Goal: Information Seeking & Learning: Learn about a topic

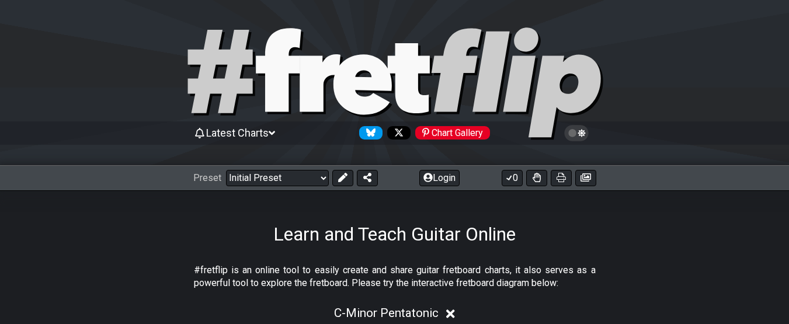
click at [317, 182] on select "Welcome to #fretflip! Initial Preset Custom Preset Minor Pentatonic Major Penta…" at bounding box center [277, 178] width 103 height 16
click at [226, 170] on select "Welcome to #fretflip! Initial Preset Custom Preset Minor Pentatonic Major Penta…" at bounding box center [277, 178] width 103 height 16
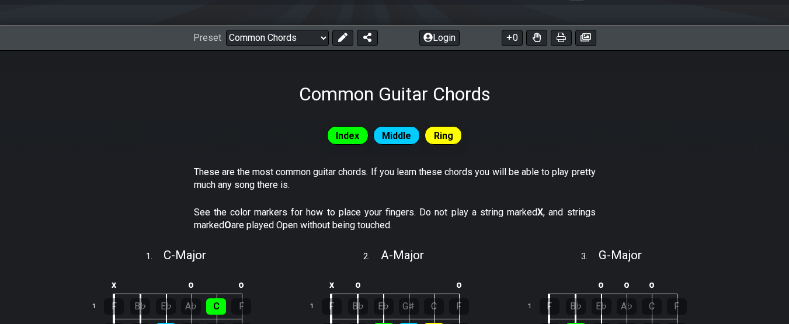
scroll to position [139, 0]
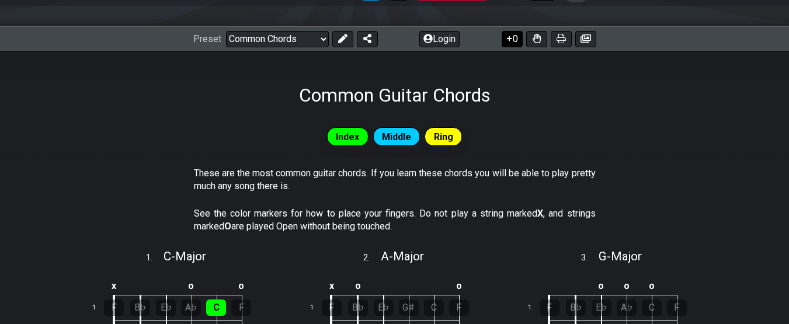
click at [508, 39] on icon at bounding box center [510, 38] width 12 height 9
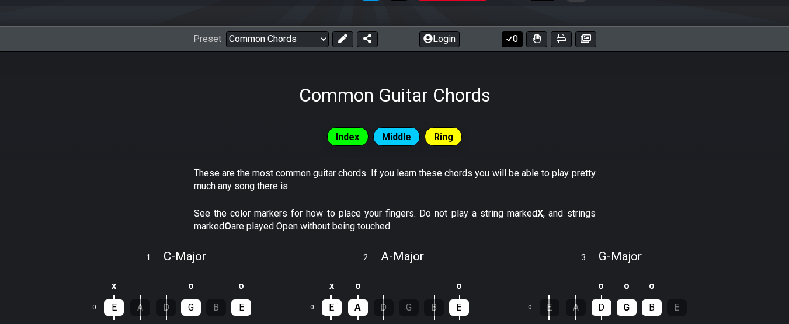
click at [514, 41] on button "0" at bounding box center [512, 39] width 21 height 16
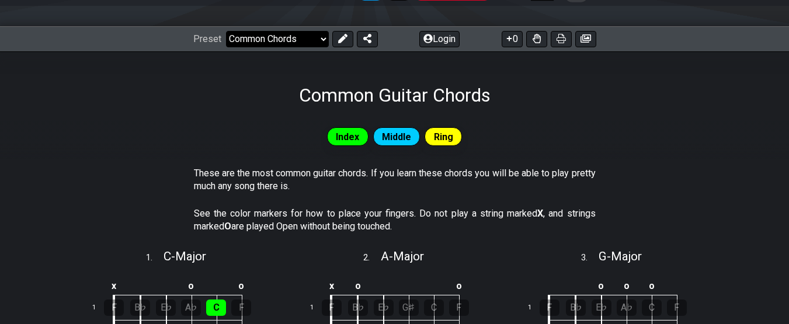
click at [308, 36] on select "Welcome to #fretflip! Initial Preset Custom Preset Minor Pentatonic Major Penta…" at bounding box center [277, 39] width 103 height 16
click at [226, 31] on select "Welcome to #fretflip! Initial Preset Custom Preset Minor Pentatonic Major Penta…" at bounding box center [277, 39] width 103 height 16
select select "/common-guitar-chords"
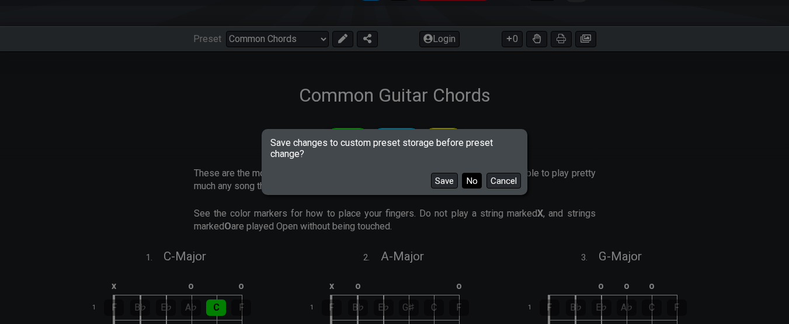
click at [465, 182] on button "No" at bounding box center [472, 181] width 20 height 16
select select "A"
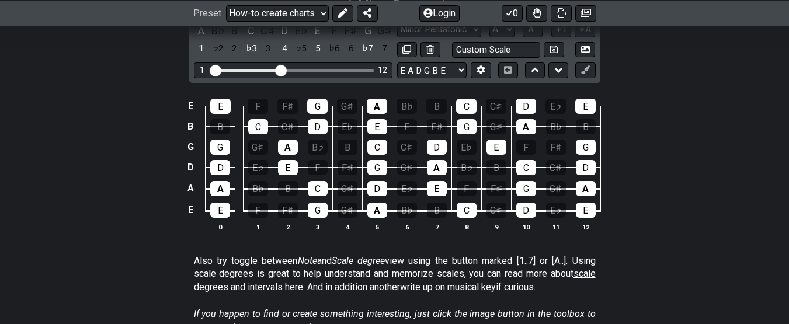
scroll to position [432, 0]
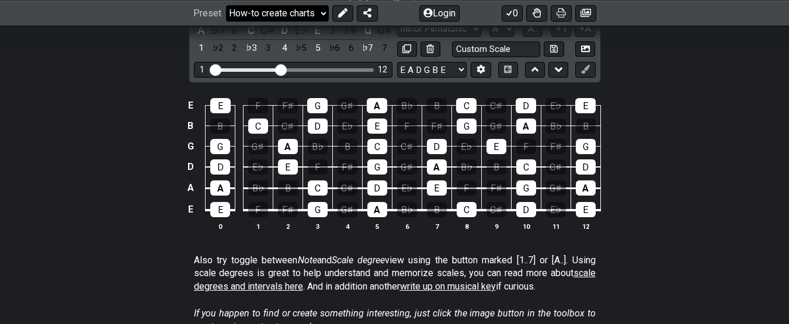
click at [307, 16] on select "Welcome to #fretflip! Initial Preset Custom Preset Minor Pentatonic Major Penta…" at bounding box center [277, 13] width 103 height 16
click at [226, 21] on select "Welcome to #fretflip! Initial Preset Custom Preset Minor Pentatonic Major Penta…" at bounding box center [277, 13] width 103 height 16
select select "/extended-chords"
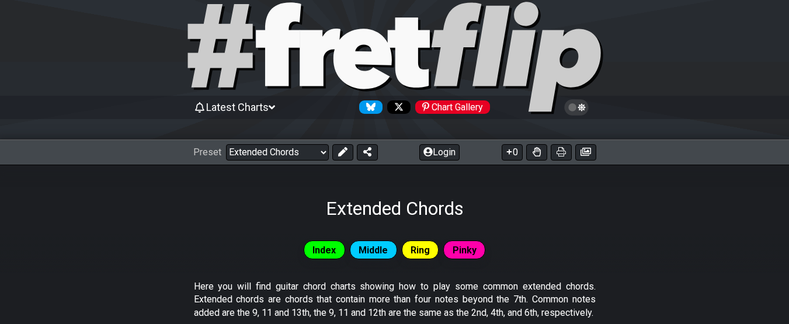
scroll to position [26, 0]
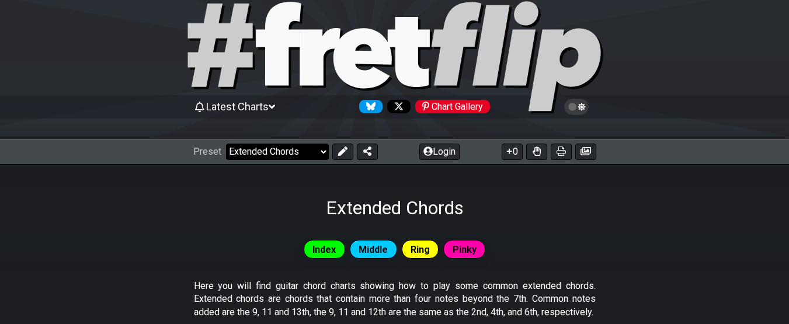
click at [314, 151] on select "Welcome to #fretflip! Initial Preset Custom Preset Minor Pentatonic Major Penta…" at bounding box center [277, 152] width 103 height 16
click at [339, 150] on icon at bounding box center [342, 151] width 9 height 9
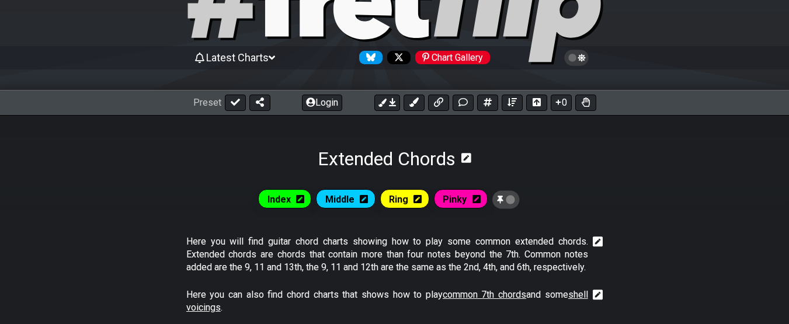
scroll to position [0, 0]
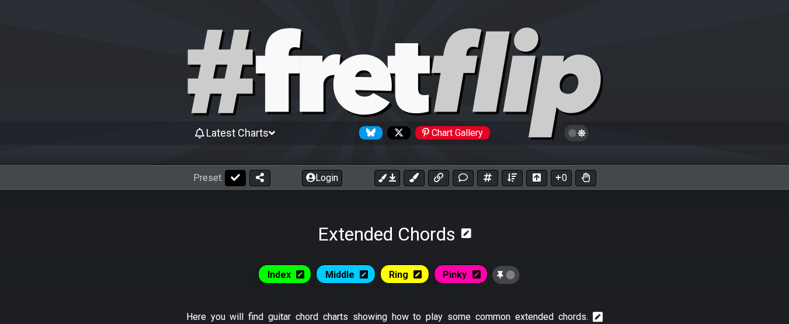
click at [229, 173] on button at bounding box center [235, 178] width 21 height 16
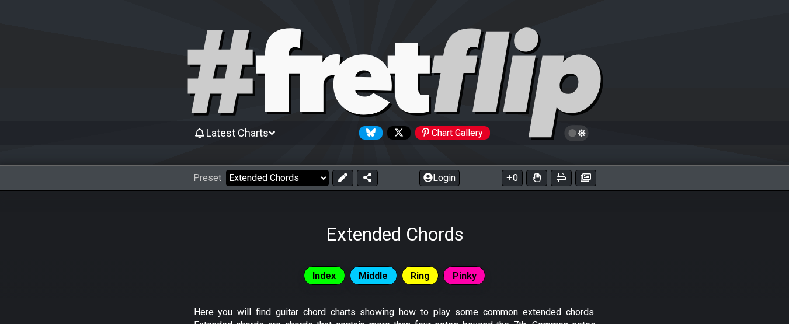
click at [268, 181] on select "Welcome to #fretflip! Initial Preset Custom Preset Minor Pentatonic Major Penta…" at bounding box center [277, 178] width 103 height 16
click at [226, 170] on select "Welcome to #fretflip! Initial Preset Custom Preset Minor Pentatonic Major Penta…" at bounding box center [277, 178] width 103 height 16
select select "/extended-chords"
select select "C"
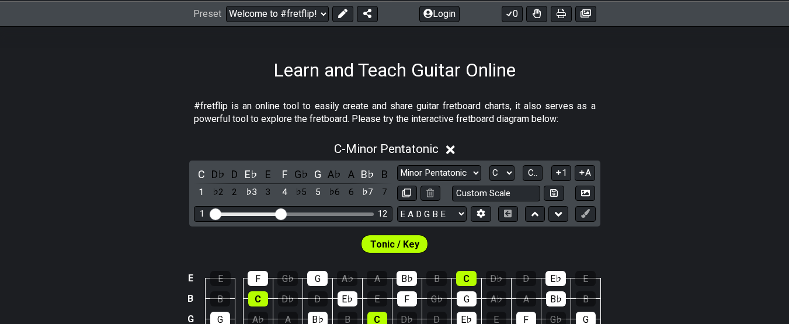
scroll to position [165, 0]
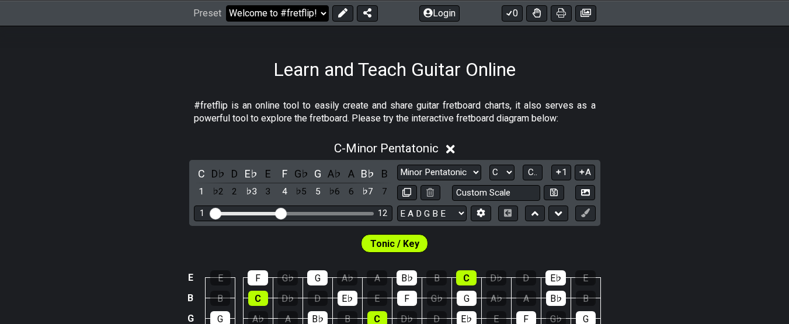
click at [289, 13] on select "Welcome to #fretflip! Initial Preset Custom Preset Minor Pentatonic Major Penta…" at bounding box center [277, 13] width 103 height 16
click at [226, 5] on select "Welcome to #fretflip! Initial Preset Custom Preset Minor Pentatonic Major Penta…" at bounding box center [277, 13] width 103 height 16
select select "/movable-7th-chords"
